Goal: Ask a question

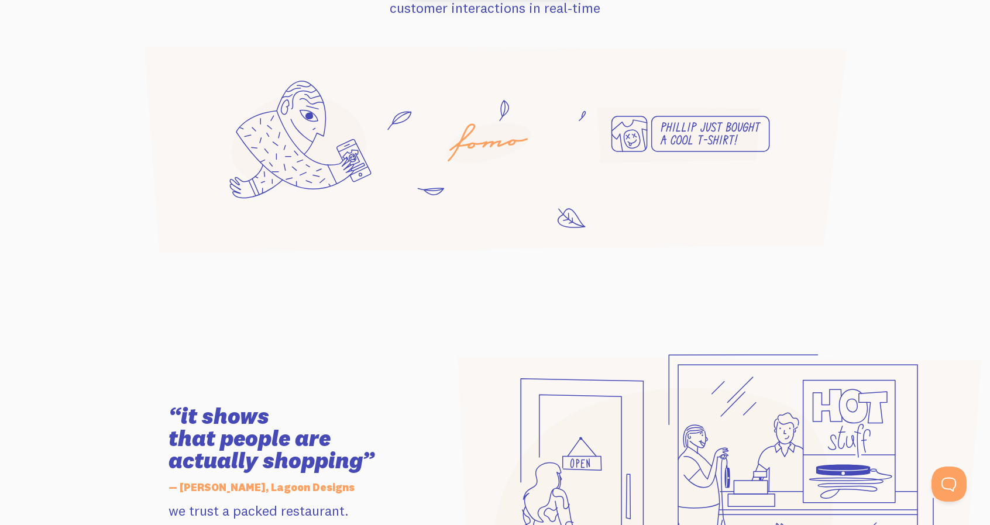
scroll to position [892, 0]
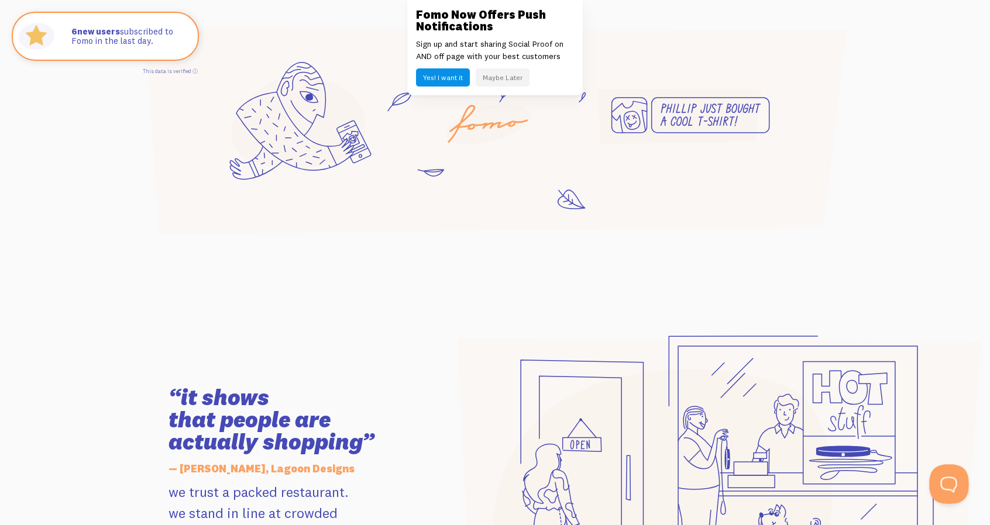
click at [948, 477] on button "Open Beacon popover" at bounding box center [946, 482] width 35 height 35
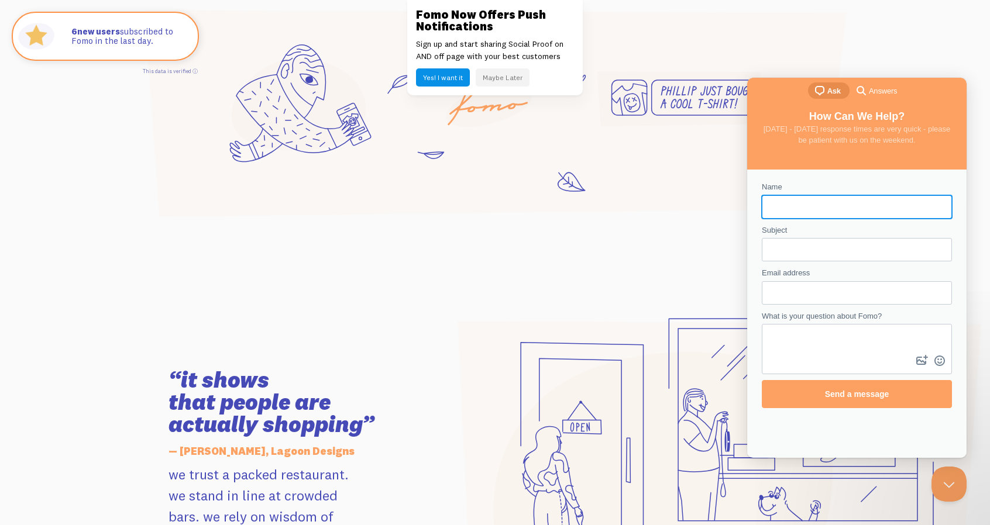
scroll to position [908, 0]
type input "Travis"
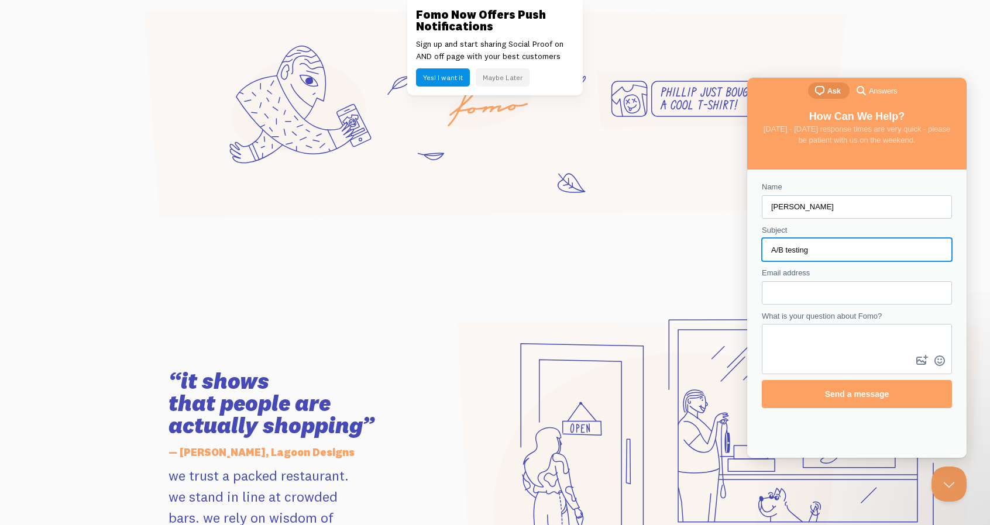
type input "A/B testing"
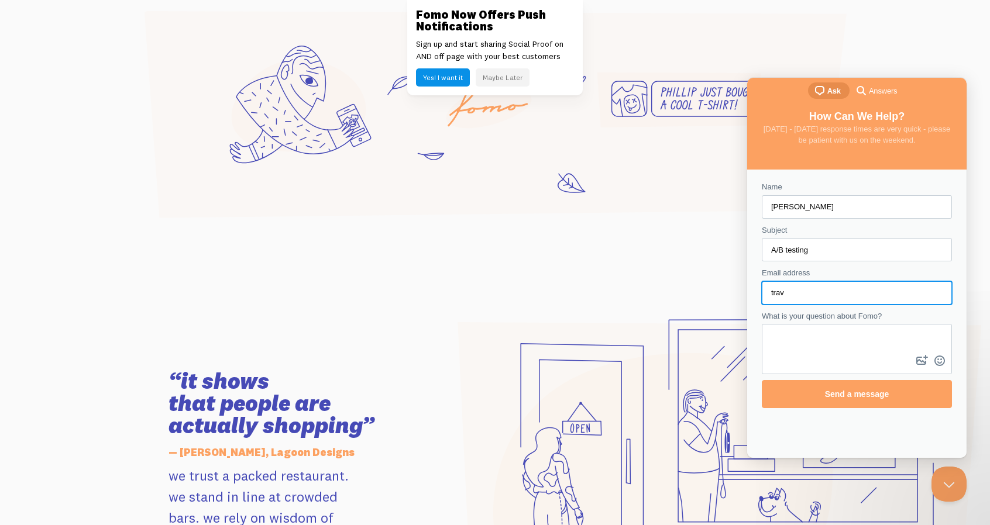
type input "travis.descoteaux@vktry.com"
click at [823, 336] on textarea "What is your question about Fomo?" at bounding box center [857, 338] width 188 height 27
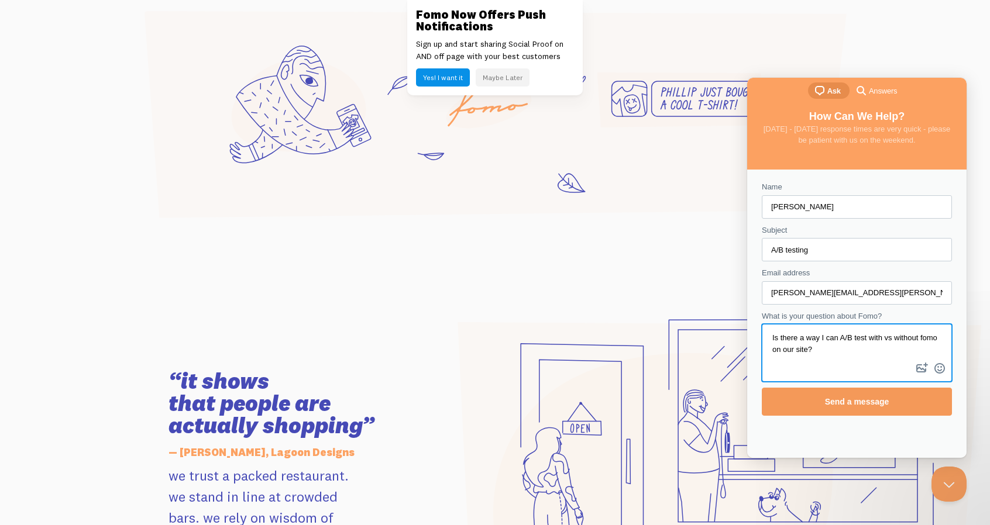
type textarea "Is there a way I can A/B test with vs without fomo on our site?"
click at [876, 405] on span "Send a message" at bounding box center [857, 401] width 64 height 9
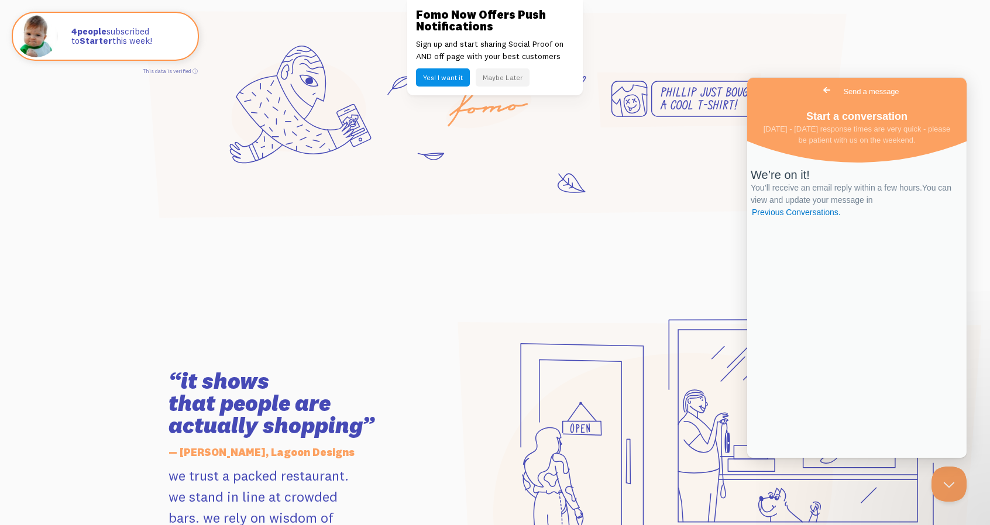
click at [859, 217] on span "You’ll receive an email reply within a few hours. You can view and update your …" at bounding box center [851, 200] width 201 height 34
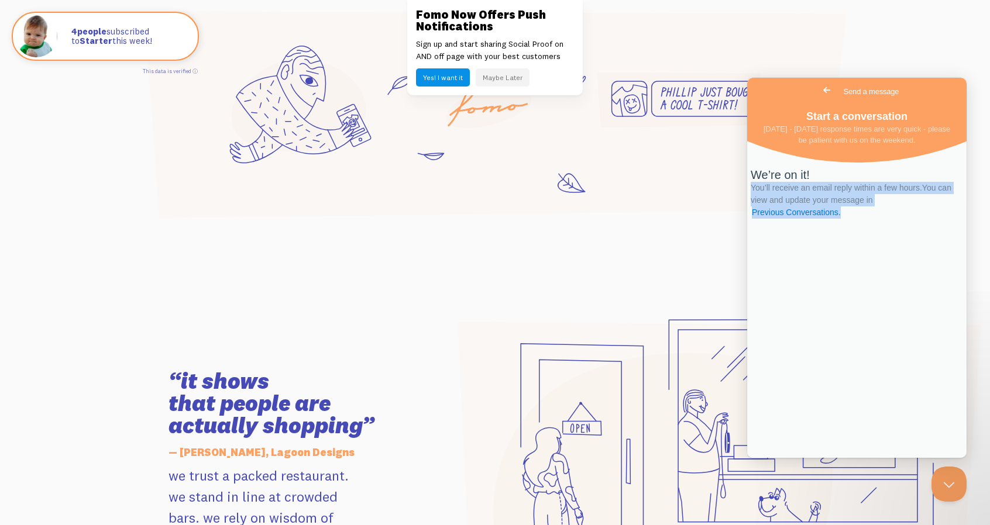
click at [859, 217] on span "You’ll receive an email reply within a few hours. You can view and update your …" at bounding box center [851, 200] width 201 height 34
